Goal: Information Seeking & Learning: Find contact information

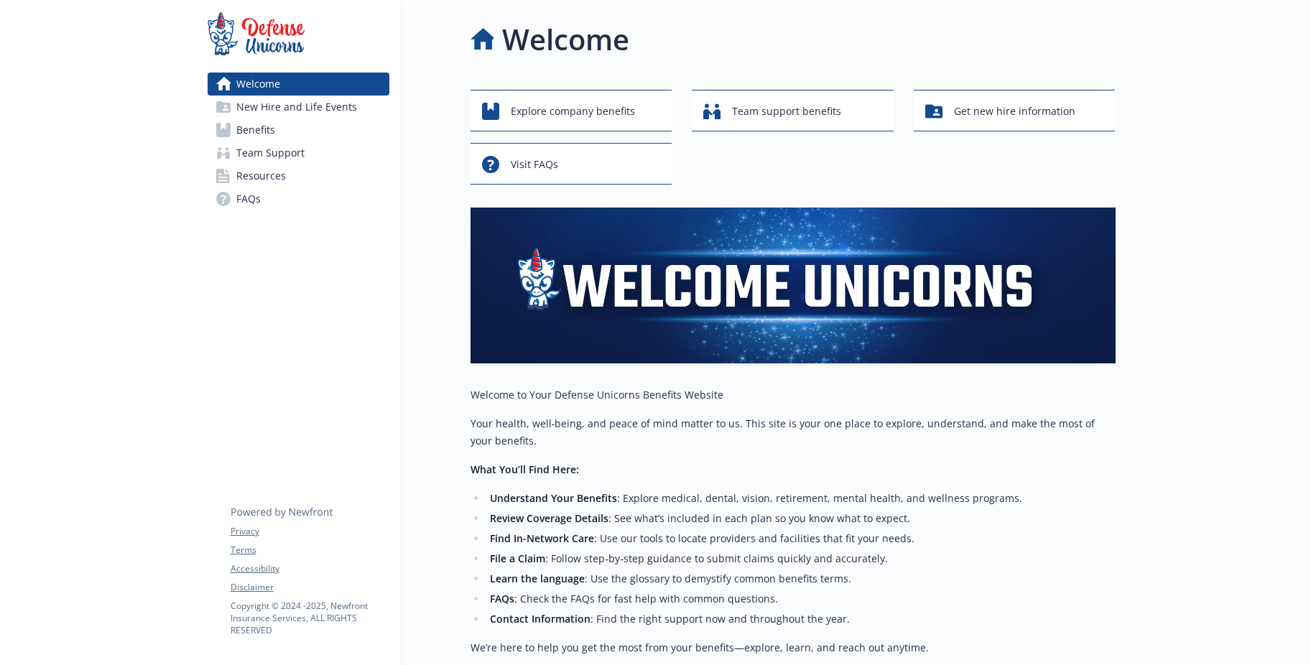
click at [284, 188] on span "Resources" at bounding box center [261, 176] width 50 height 23
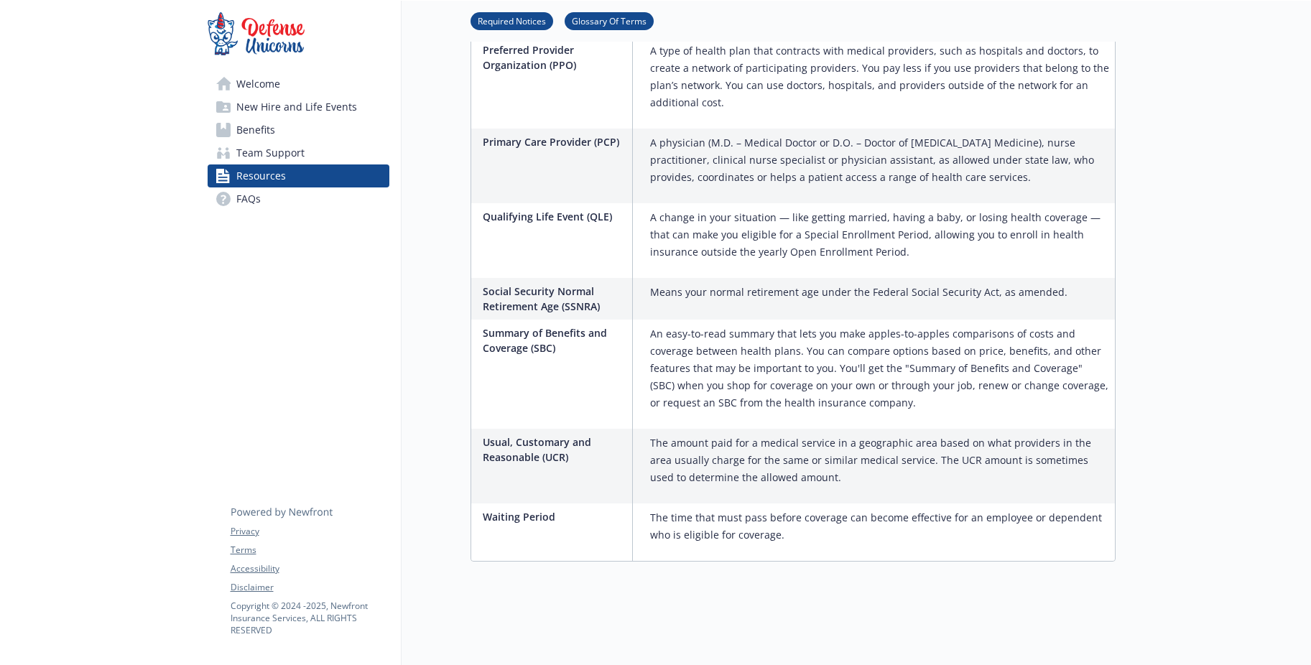
scroll to position [3270, 0]
click at [286, 165] on span "Team Support" at bounding box center [270, 153] width 68 height 23
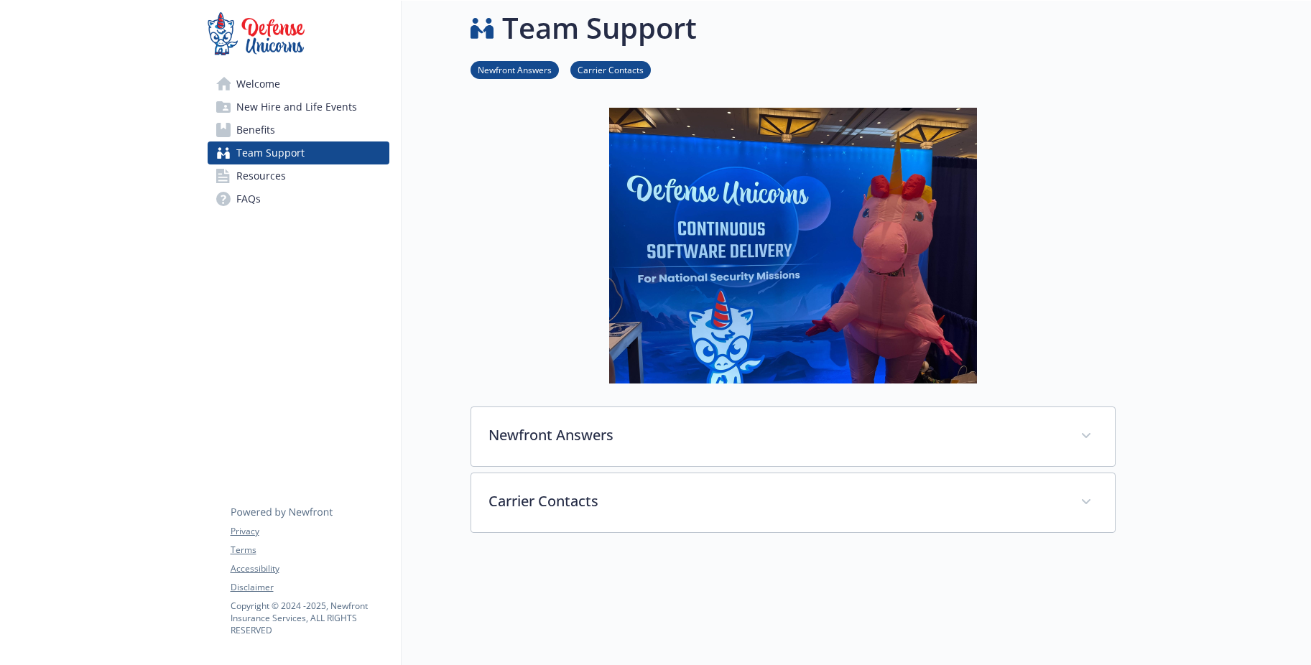
scroll to position [226, 0]
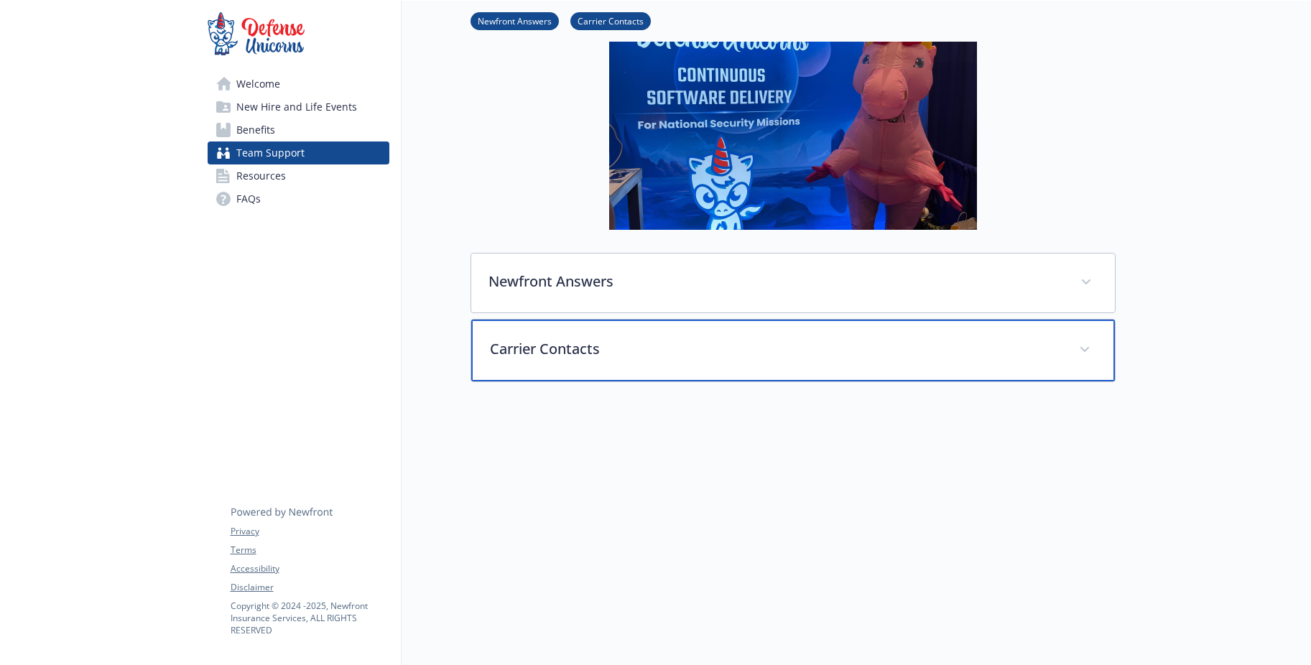
click at [597, 338] on p "Carrier Contacts" at bounding box center [776, 349] width 572 height 22
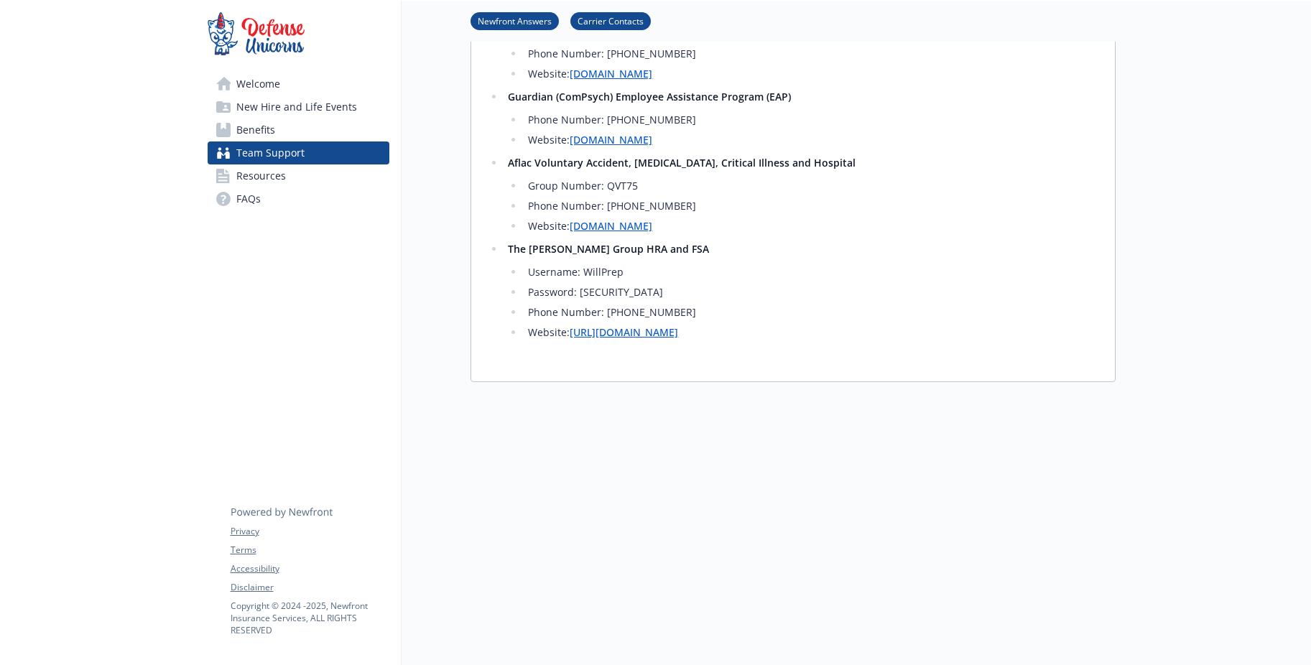
scroll to position [1019, 0]
click at [657, 321] on li "Phone Number: [PHONE_NUMBER]" at bounding box center [810, 312] width 573 height 17
click at [669, 339] on link "[URL][DOMAIN_NAME]" at bounding box center [624, 332] width 108 height 14
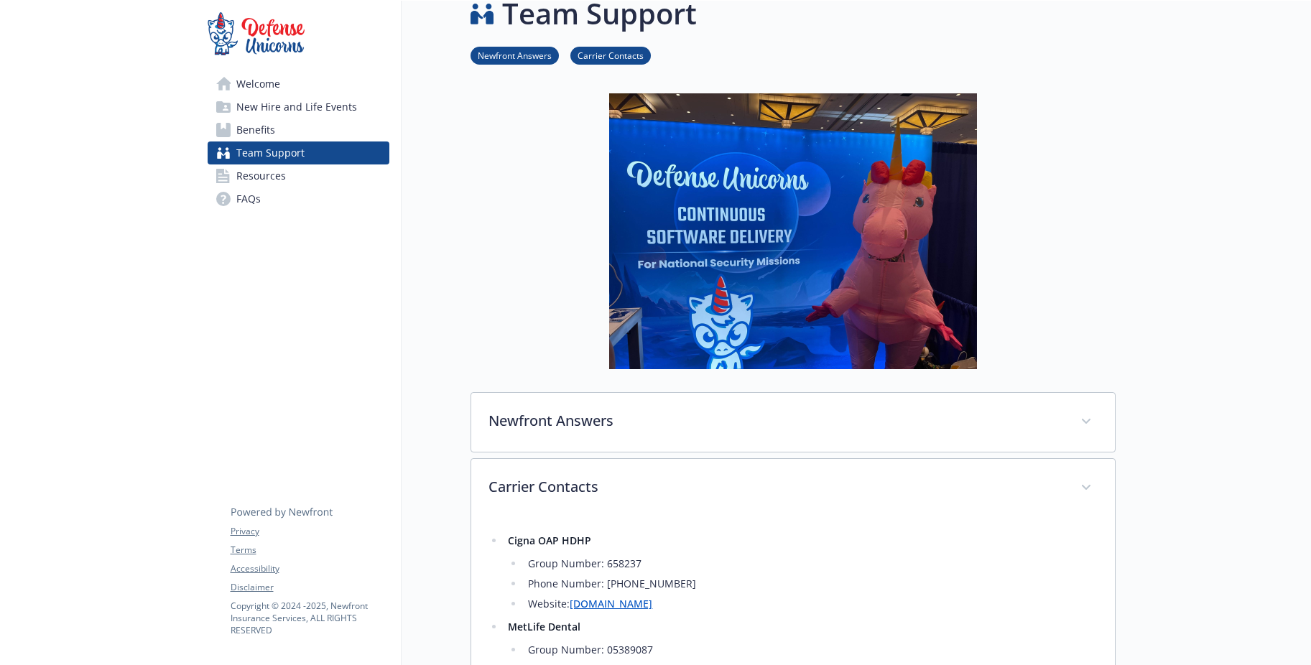
scroll to position [0, 0]
